Goal: Task Accomplishment & Management: Use online tool/utility

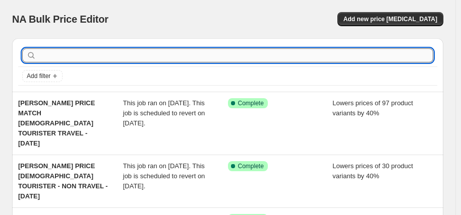
click at [85, 60] on input "text" at bounding box center [235, 55] width 395 height 14
type input "high sierra"
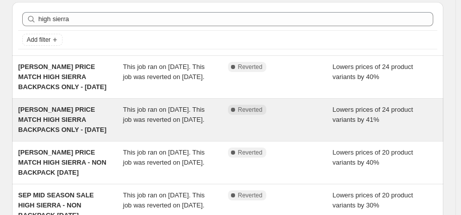
scroll to position [50, 0]
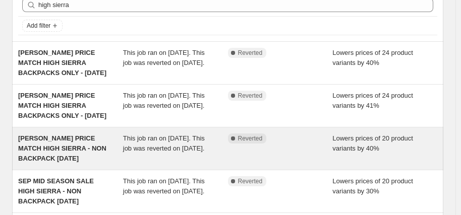
click at [77, 147] on span "[PERSON_NAME] PRICE MATCH HIGH SIERRA - NON BACKPACK [DATE]" at bounding box center [62, 149] width 88 height 28
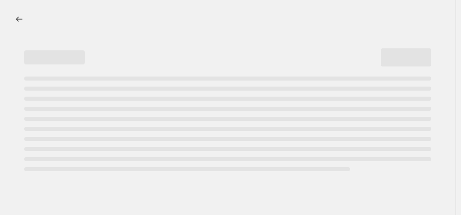
select select "percentage"
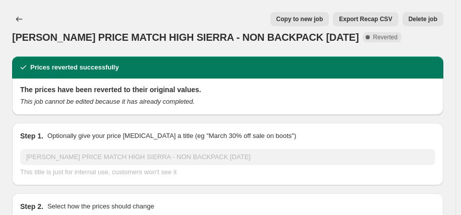
click at [320, 21] on span "Copy to new job" at bounding box center [299, 19] width 47 height 8
select select "percentage"
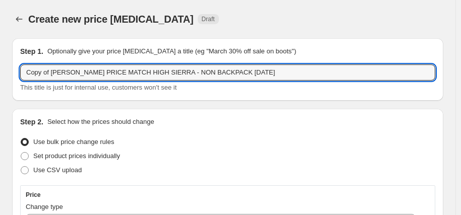
drag, startPoint x: 49, startPoint y: 73, endPoint x: 2, endPoint y: 73, distance: 46.9
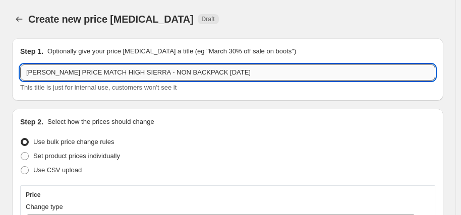
click at [182, 76] on input "[PERSON_NAME] PRICE MATCH HIGH SIERRA - NON BACKPACK [DATE]" at bounding box center [227, 72] width 415 height 16
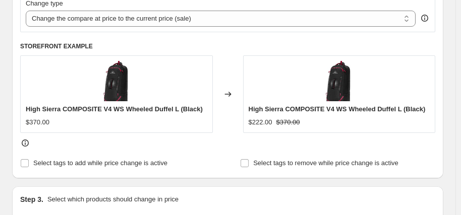
scroll to position [453, 0]
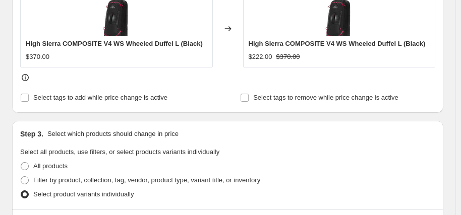
type input "[PERSON_NAME] PRICE MATCH HIGH SIERRA - NON BACKPACK [DATE]"
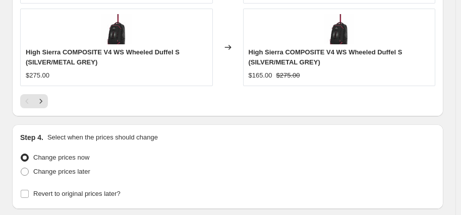
scroll to position [1085, 0]
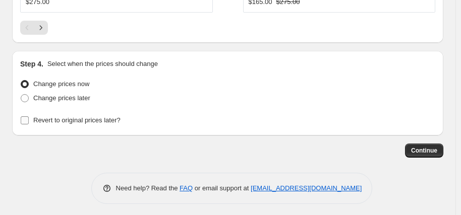
click at [110, 117] on span "Revert to original prices later?" at bounding box center [76, 120] width 87 height 8
click at [29, 117] on input "Revert to original prices later?" at bounding box center [25, 120] width 8 height 8
checkbox input "true"
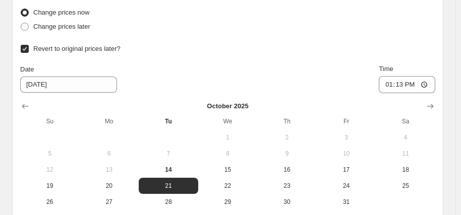
scroll to position [1186, 0]
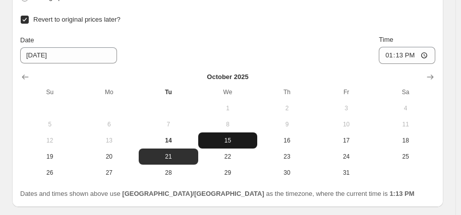
click at [233, 138] on span "15" at bounding box center [227, 141] width 51 height 8
type input "[DATE]"
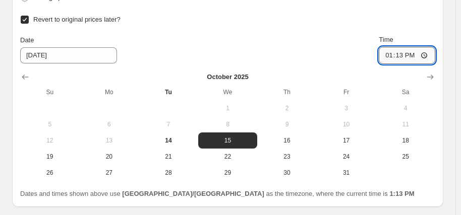
click at [389, 54] on input "13:13" at bounding box center [406, 55] width 56 height 17
type input "06:00"
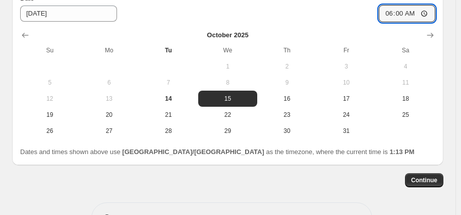
scroll to position [1257, 0]
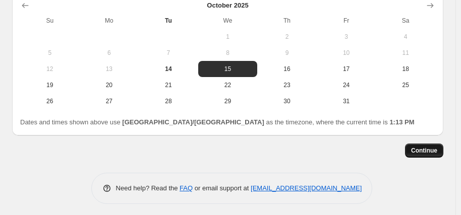
click at [431, 152] on button "Continue" at bounding box center [424, 151] width 38 height 14
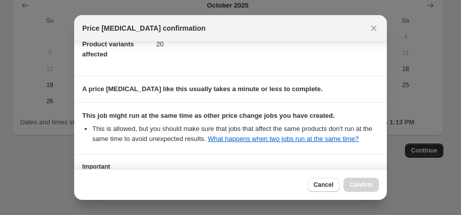
scroll to position [217, 0]
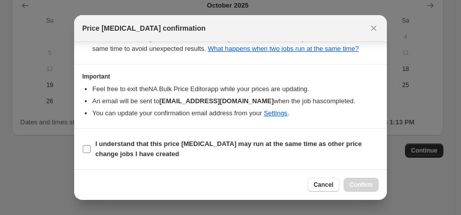
click at [205, 149] on span "I understand that this price [MEDICAL_DATA] may run at the same time as other p…" at bounding box center [236, 149] width 283 height 20
click at [91, 149] on input "I understand that this price [MEDICAL_DATA] may run at the same time as other p…" at bounding box center [87, 149] width 8 height 8
checkbox input "true"
click at [366, 186] on span "Confirm" at bounding box center [360, 185] width 23 height 8
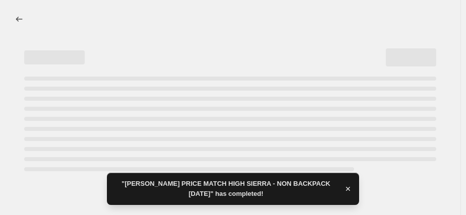
select select "percentage"
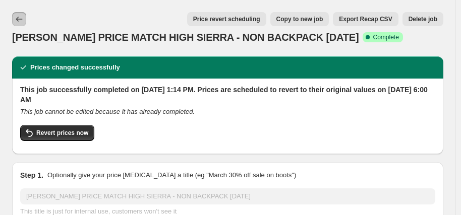
click at [22, 20] on icon "Price change jobs" at bounding box center [19, 19] width 10 height 10
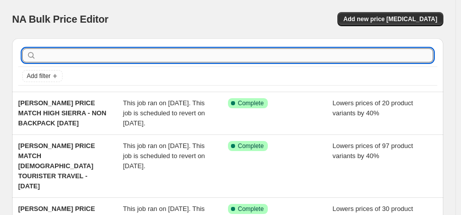
click at [81, 56] on input "text" at bounding box center [235, 55] width 395 height 14
type input "high sierra"
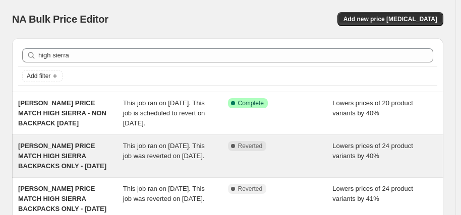
click at [61, 157] on span "[PERSON_NAME] PRICE MATCH HIGH SIERRA BACKPACKS ONLY - [DATE]" at bounding box center [62, 156] width 88 height 28
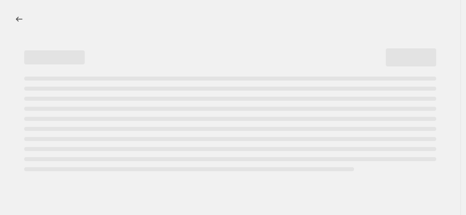
select select "percentage"
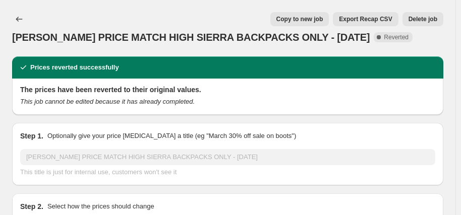
click at [300, 21] on span "Copy to new job" at bounding box center [299, 19] width 47 height 8
select select "percentage"
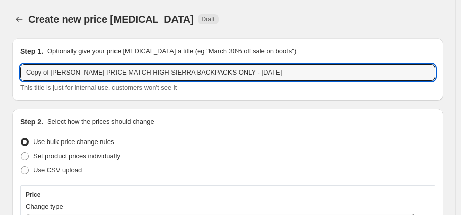
drag, startPoint x: 51, startPoint y: 73, endPoint x: -38, endPoint y: 75, distance: 89.2
click at [0, 75] on html "Home Settings Plans Skip to content Create new price [MEDICAL_DATA]. This page …" at bounding box center [230, 107] width 461 height 215
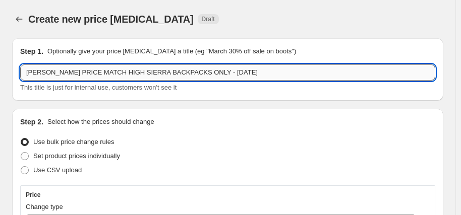
click at [187, 72] on input "[PERSON_NAME] PRICE MATCH HIGH SIERRA BACKPACKS ONLY - [DATE]" at bounding box center [227, 72] width 415 height 16
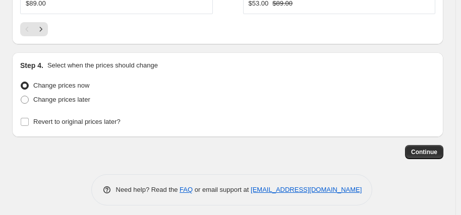
scroll to position [1075, 0]
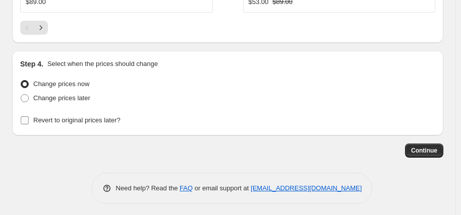
type input "[PERSON_NAME] PRICE MATCH HIGH SIERRA BACKPACKS ONLY - [DATE]"
click at [106, 118] on span "Revert to original prices later?" at bounding box center [76, 120] width 87 height 8
click at [29, 118] on input "Revert to original prices later?" at bounding box center [25, 120] width 8 height 8
checkbox input "true"
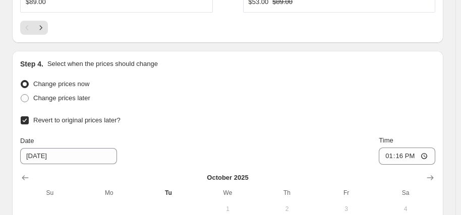
scroll to position [1175, 0]
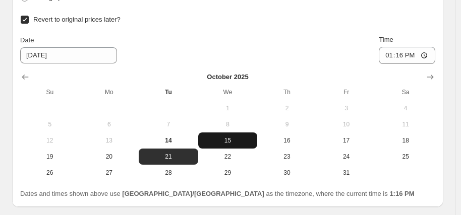
click at [237, 139] on span "15" at bounding box center [227, 141] width 51 height 8
type input "[DATE]"
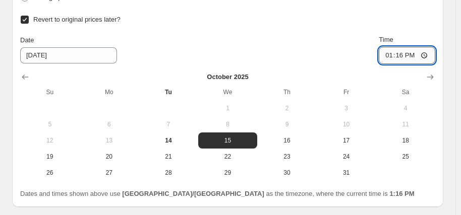
click at [391, 55] on input "13:16" at bounding box center [406, 55] width 56 height 17
type input "06:00"
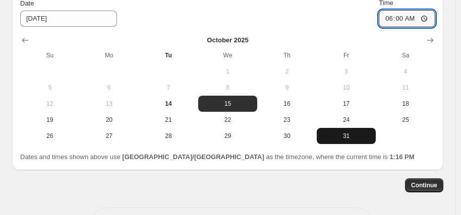
scroll to position [1247, 0]
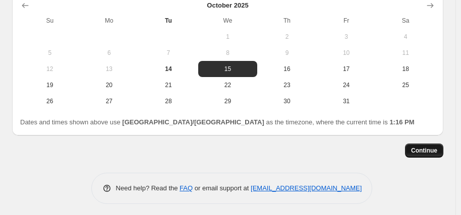
click at [430, 149] on span "Continue" at bounding box center [424, 151] width 26 height 8
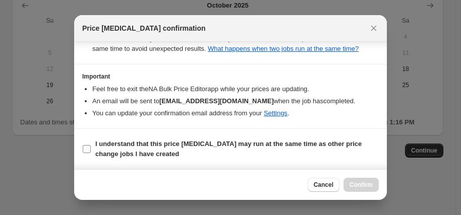
scroll to position [217, 0]
click at [179, 146] on b "I understand that this price [MEDICAL_DATA] may run at the same time as other p…" at bounding box center [228, 149] width 266 height 18
click at [91, 146] on input "I understand that this price [MEDICAL_DATA] may run at the same time as other p…" at bounding box center [87, 149] width 8 height 8
checkbox input "true"
click at [358, 183] on span "Confirm" at bounding box center [360, 185] width 23 height 8
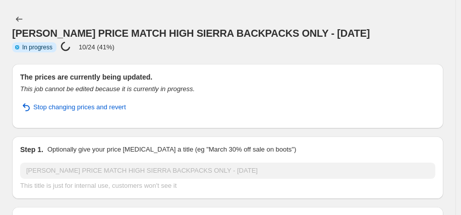
select select "percentage"
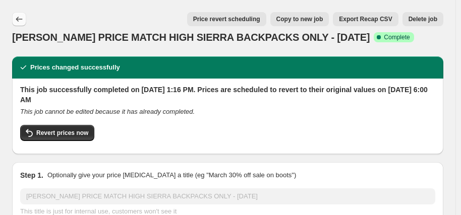
click at [21, 22] on icon "Price change jobs" at bounding box center [19, 19] width 10 height 10
